Goal: Check status: Check status

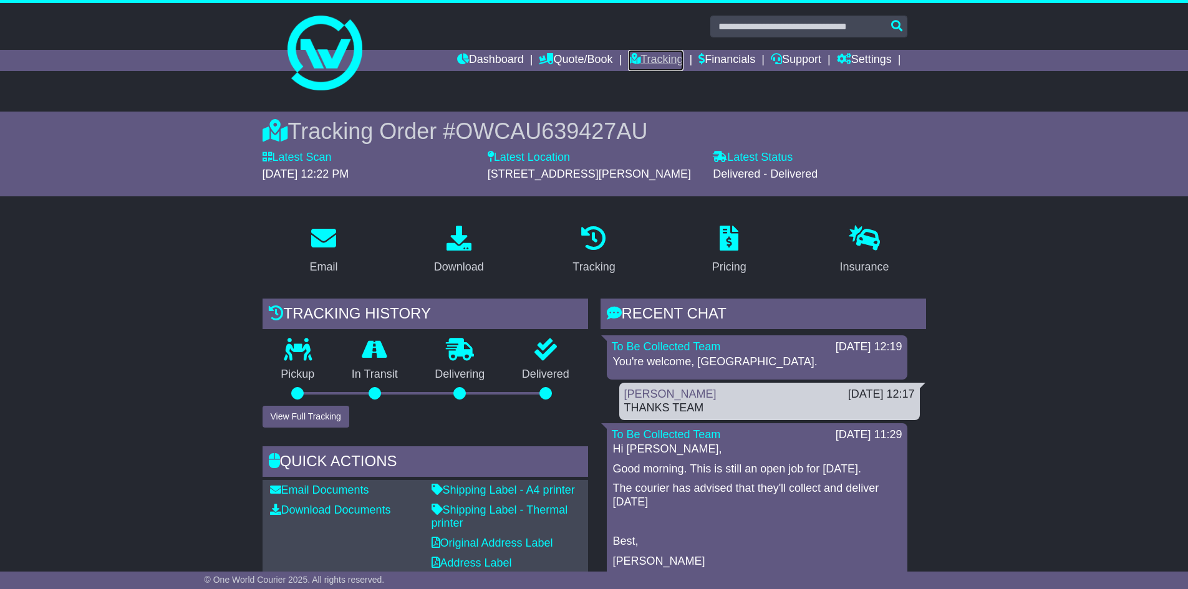
click at [657, 57] on link "Tracking" at bounding box center [655, 60] width 55 height 21
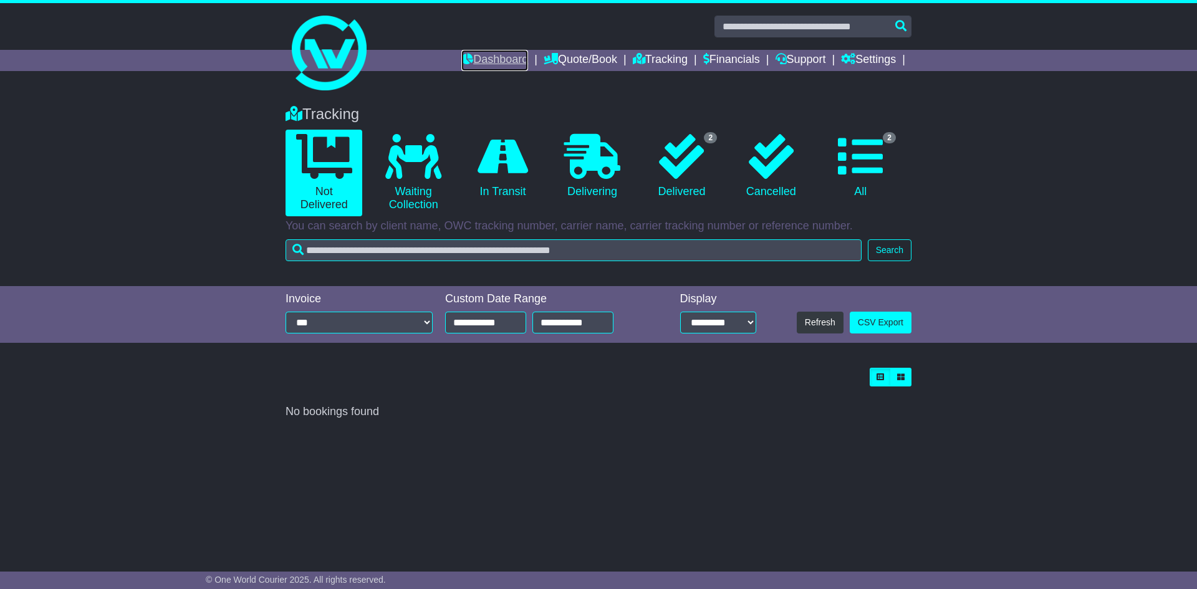
click at [476, 58] on link "Dashboard" at bounding box center [494, 60] width 67 height 21
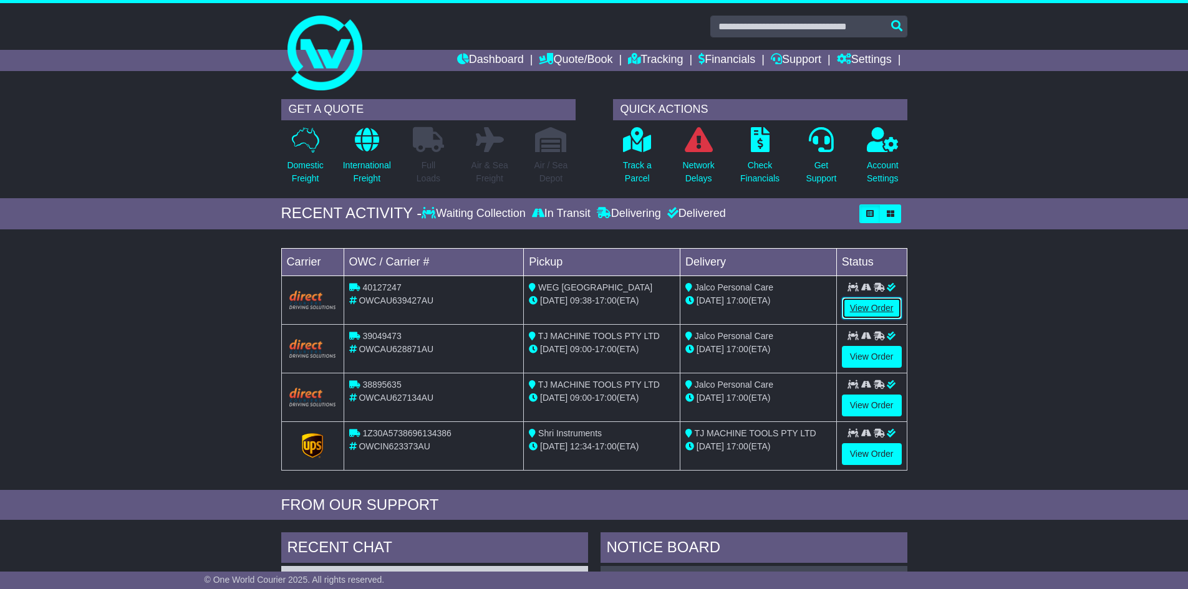
click at [879, 310] on link "View Order" at bounding box center [872, 308] width 60 height 22
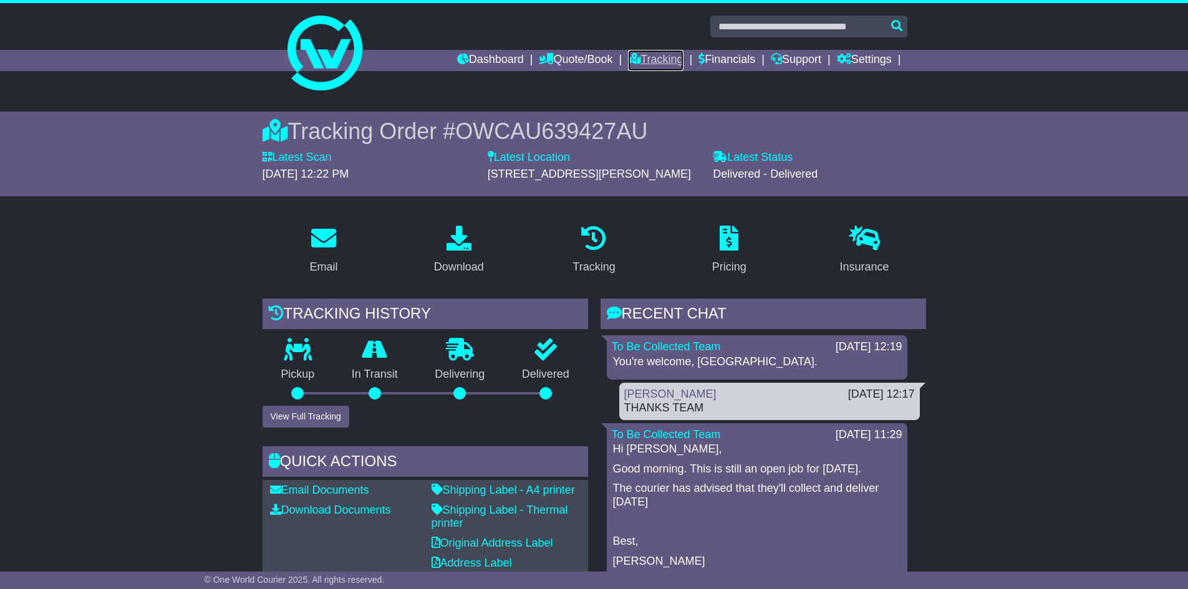
click at [660, 60] on link "Tracking" at bounding box center [655, 60] width 55 height 21
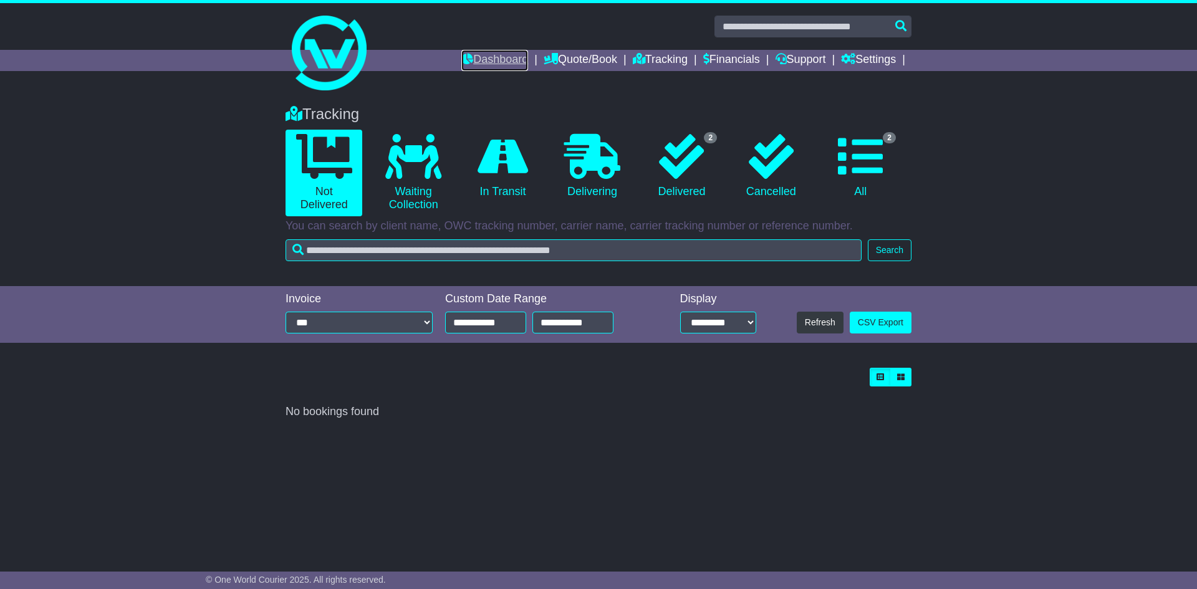
click at [495, 53] on link "Dashboard" at bounding box center [494, 60] width 67 height 21
